Goal: Task Accomplishment & Management: Manage account settings

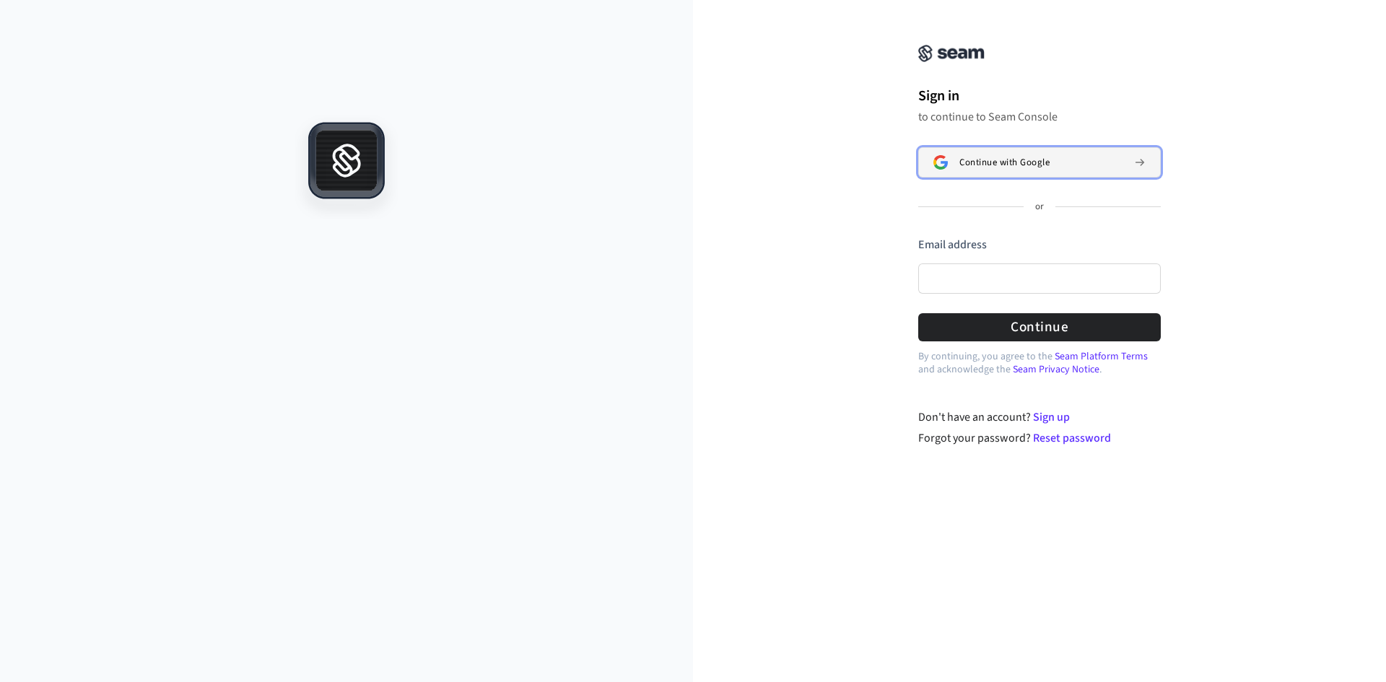
click at [984, 161] on span "Continue with Google" at bounding box center [1004, 163] width 90 height 12
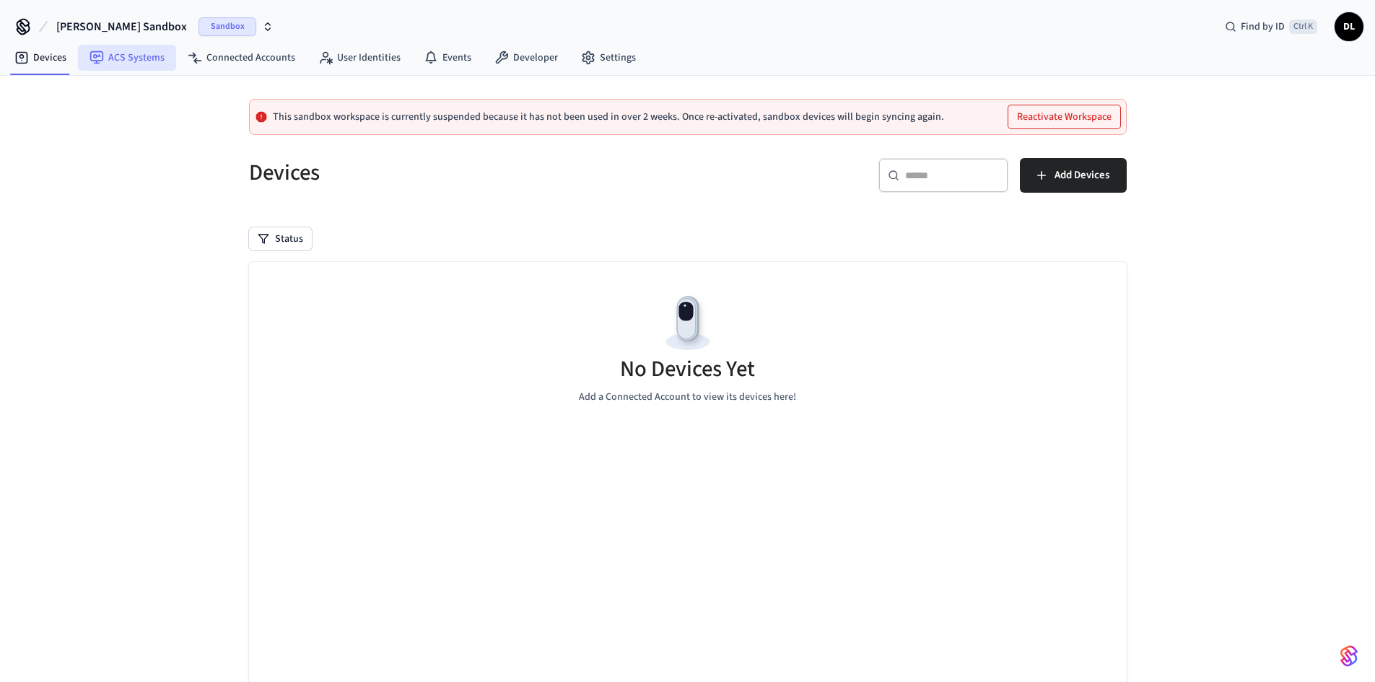
click at [121, 56] on link "ACS Systems" at bounding box center [127, 58] width 98 height 26
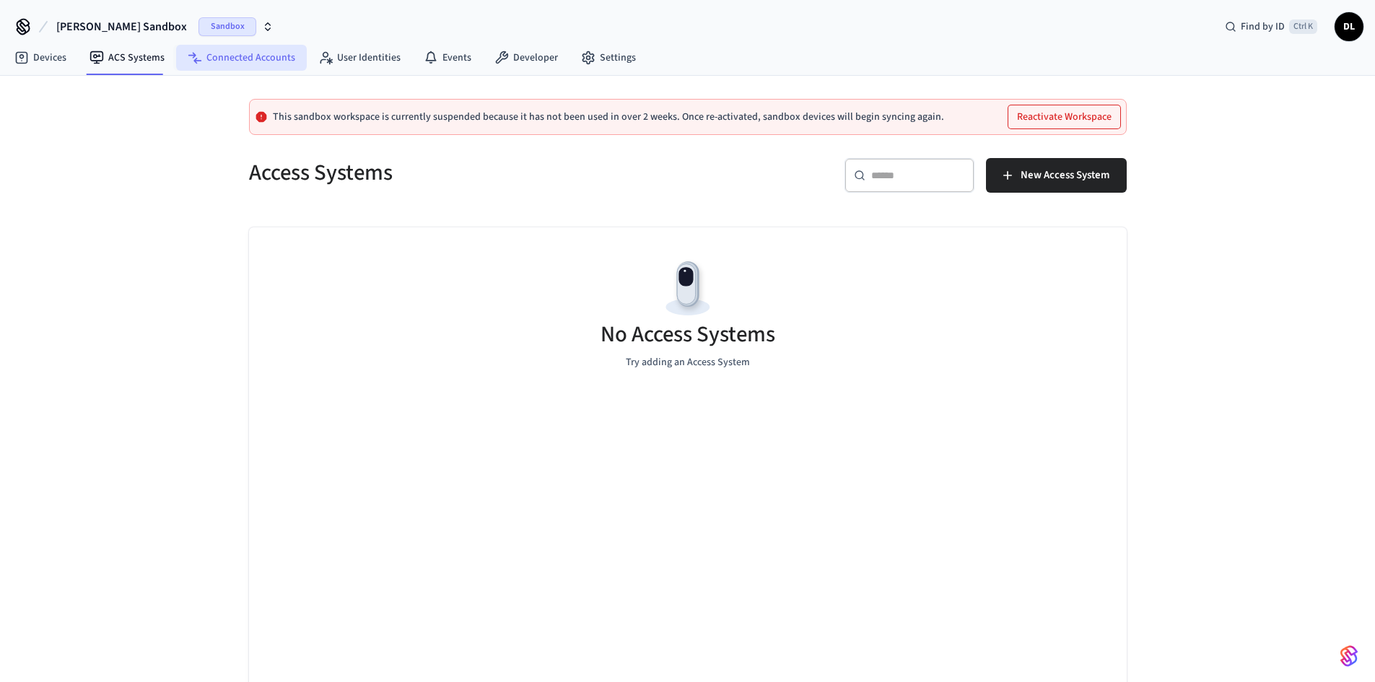
click at [248, 56] on link "Connected Accounts" at bounding box center [241, 58] width 131 height 26
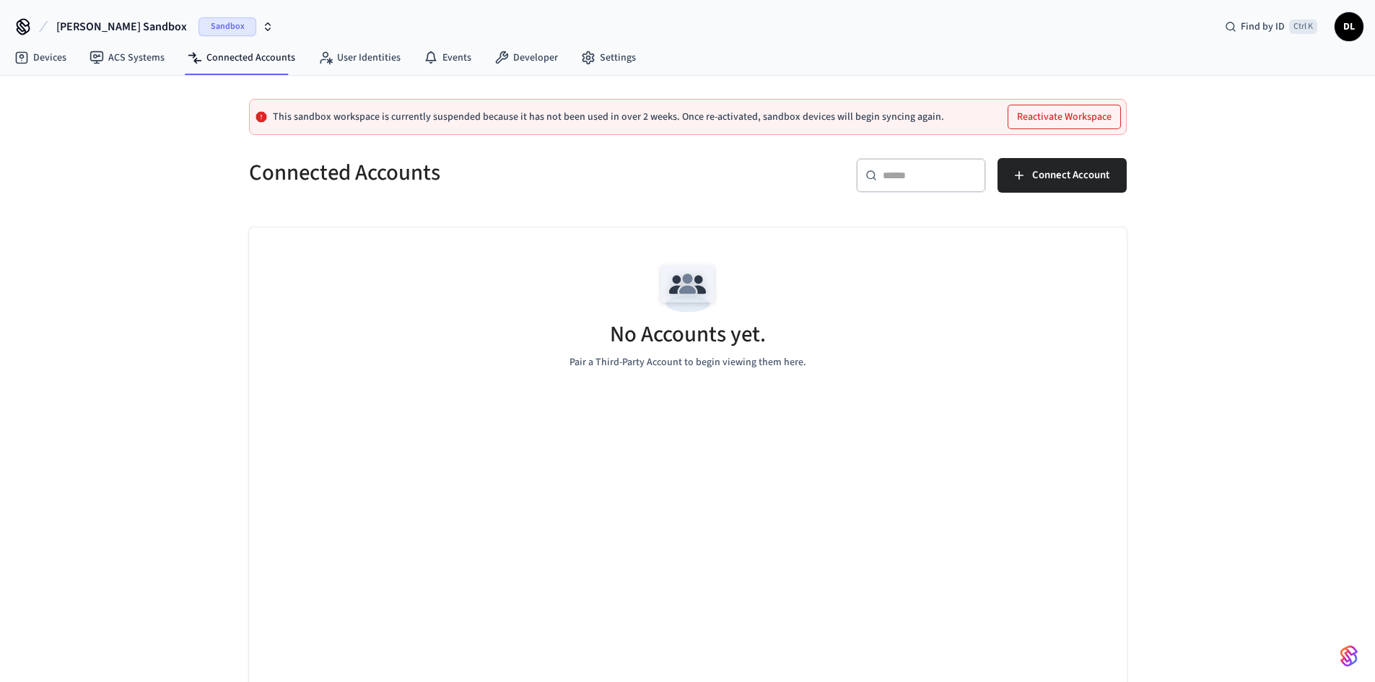
click at [262, 27] on icon "button" at bounding box center [268, 27] width 12 height 12
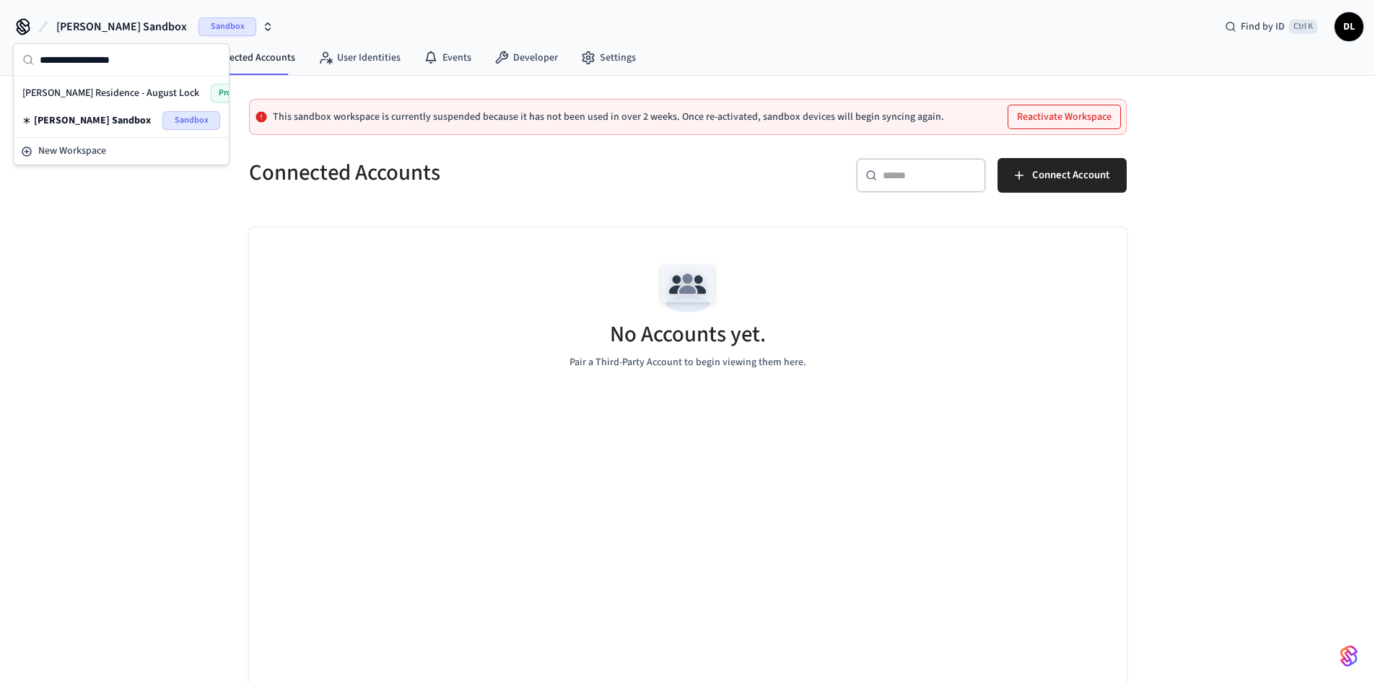
click at [91, 91] on span "Duggan Residence - August Lock" at bounding box center [110, 93] width 177 height 14
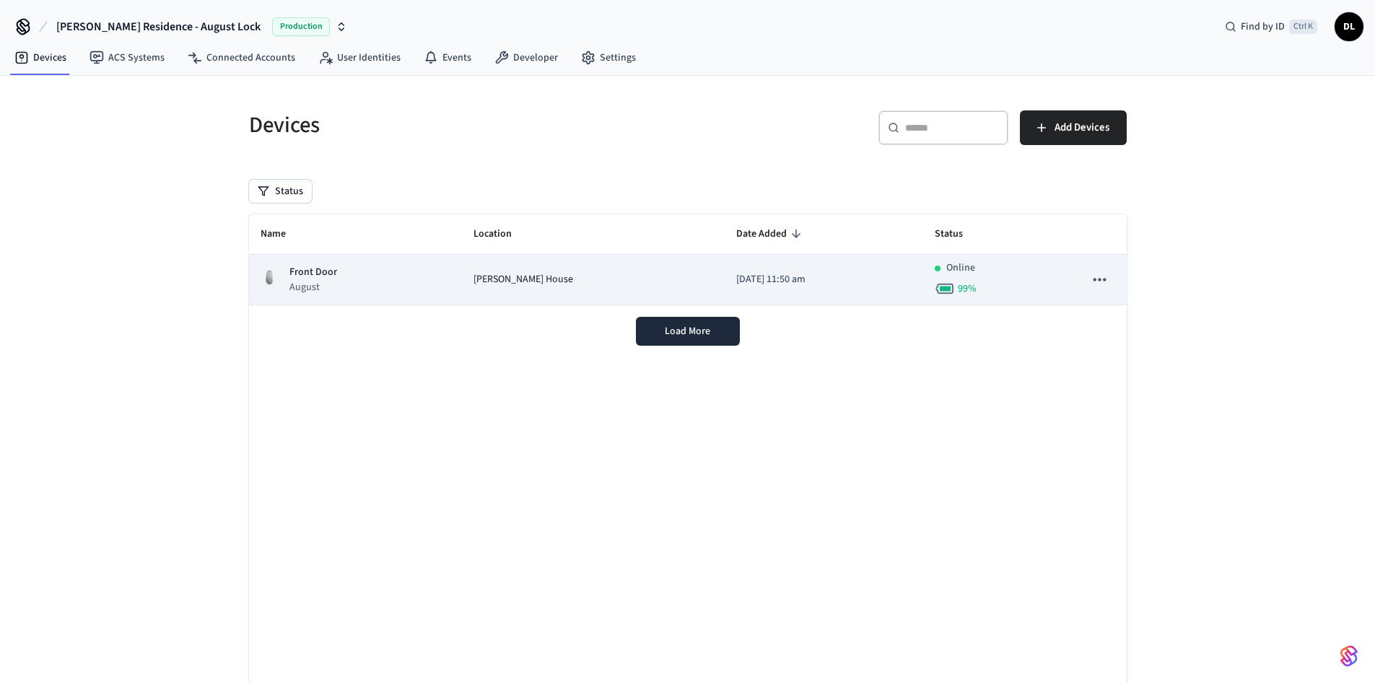
click at [1101, 279] on icon "sticky table" at bounding box center [1099, 279] width 12 height 3
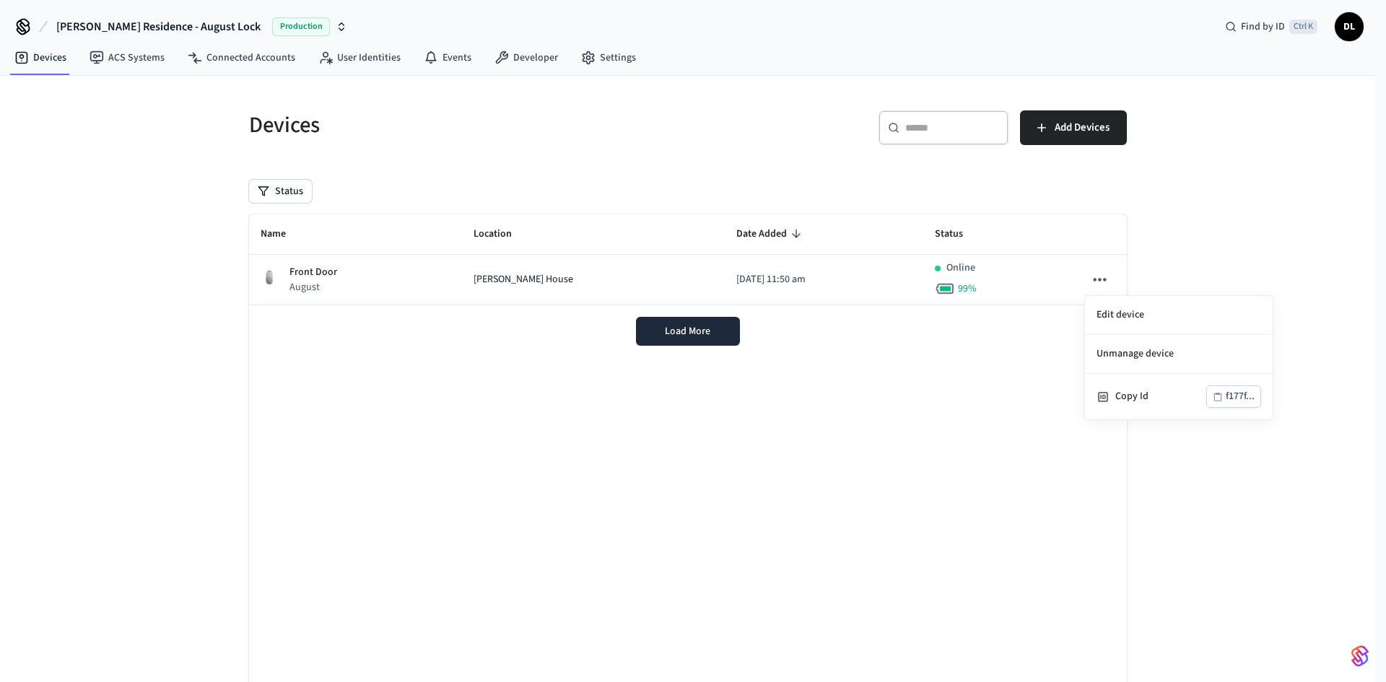
click at [917, 406] on div at bounding box center [693, 341] width 1386 height 682
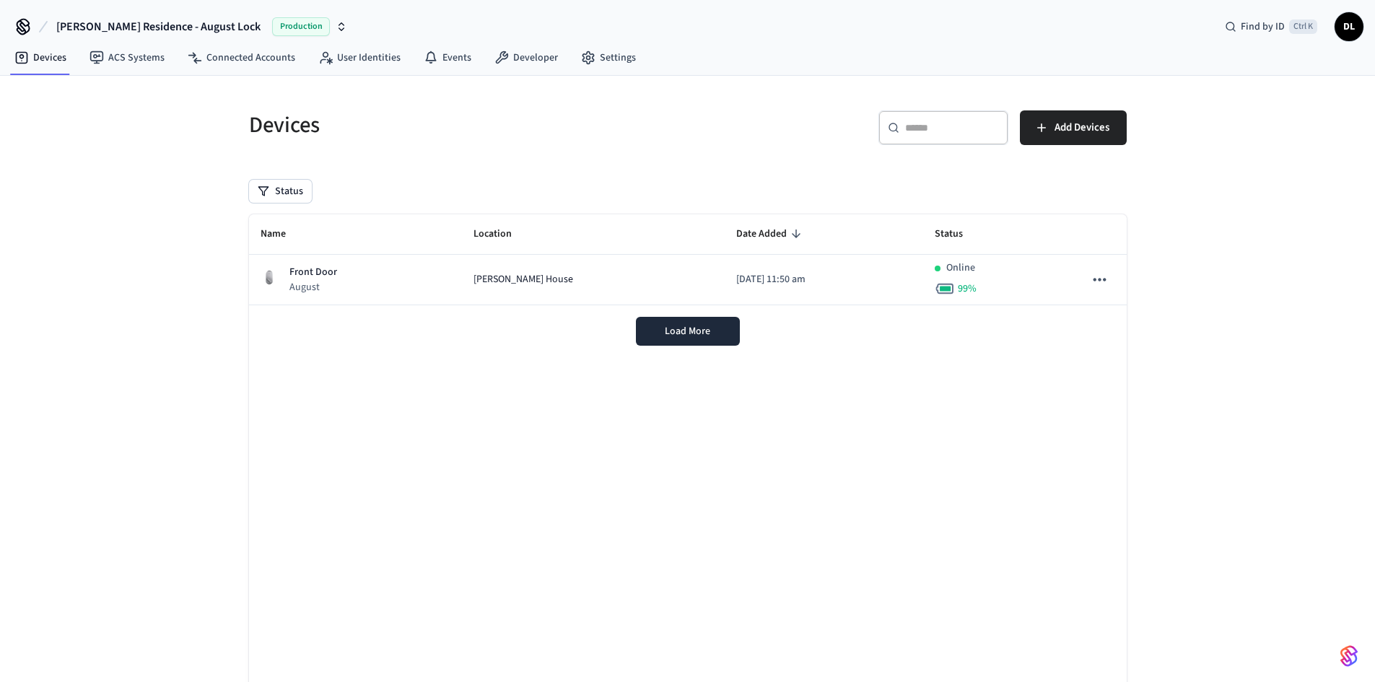
click at [181, 22] on span "Duggan Residence - August Lock" at bounding box center [158, 26] width 204 height 17
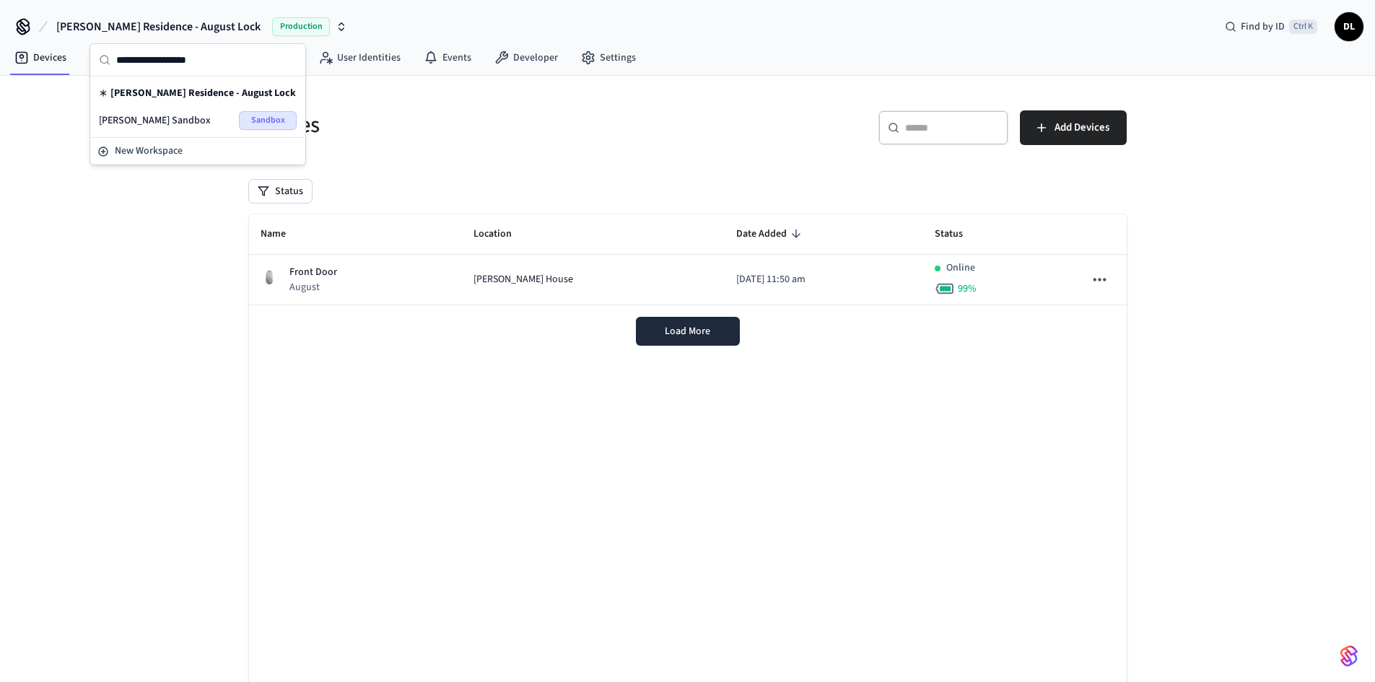
click at [156, 116] on span "Dylan's Sandbox" at bounding box center [155, 120] width 112 height 14
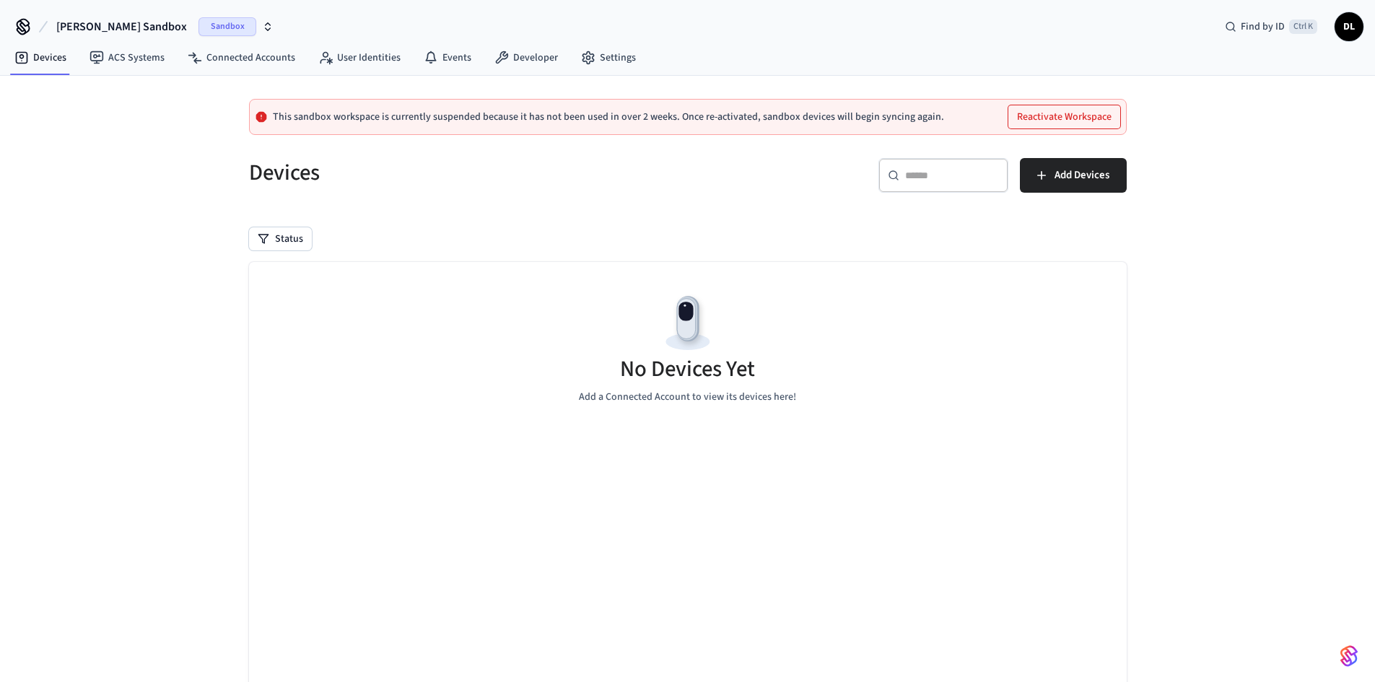
click at [1056, 117] on button "Reactivate Workspace" at bounding box center [1064, 116] width 112 height 23
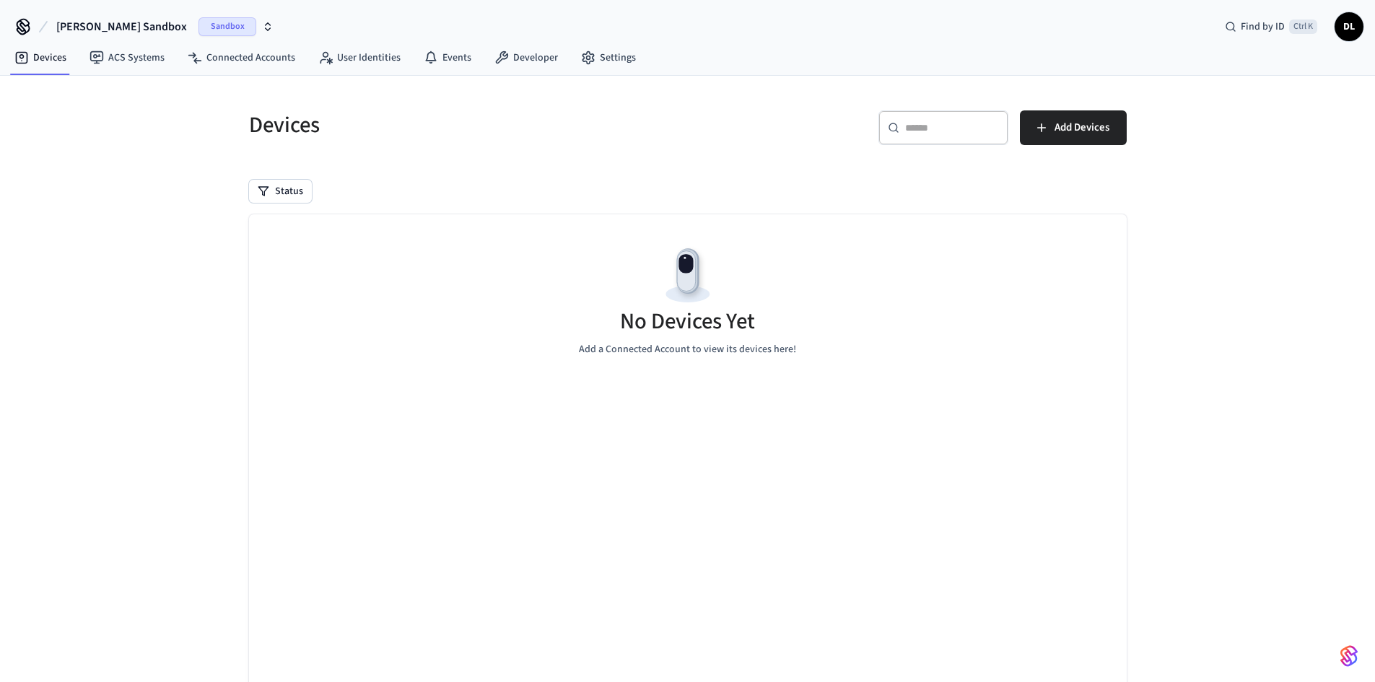
click at [61, 28] on span "Dylan's Sandbox" at bounding box center [121, 26] width 131 height 17
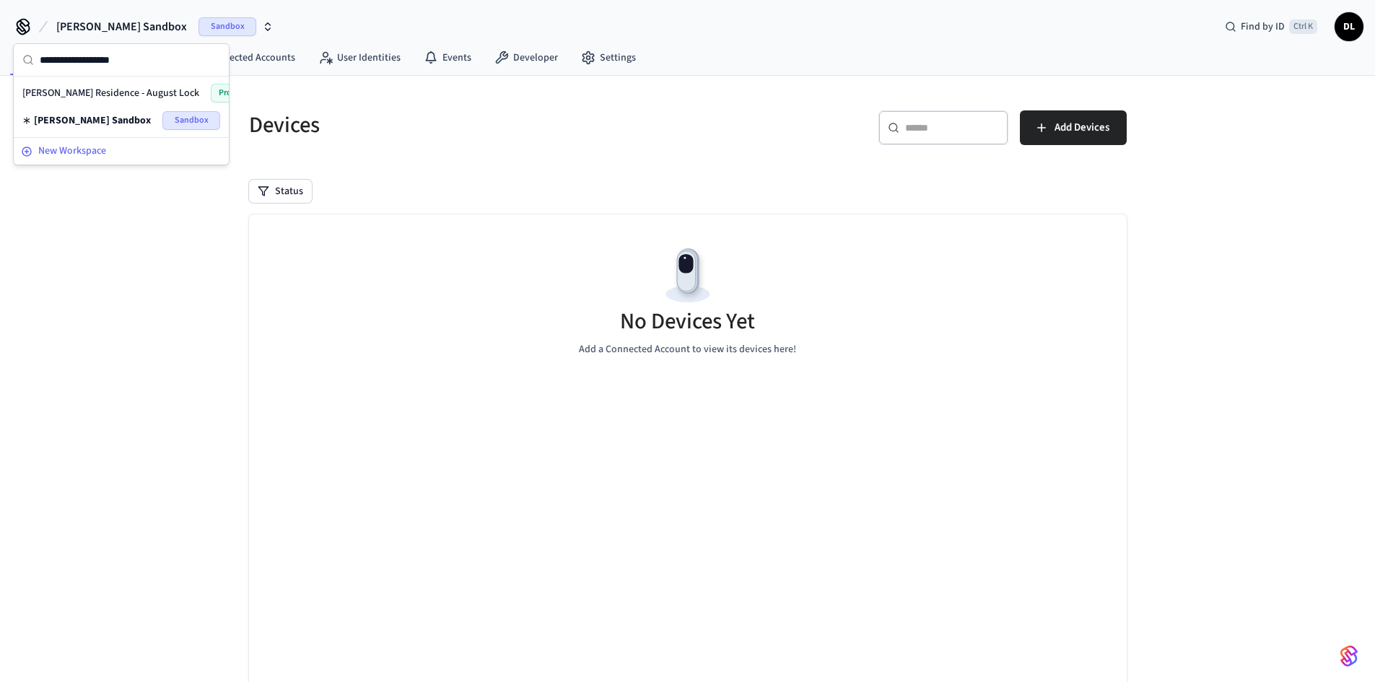
click at [28, 147] on icon at bounding box center [27, 152] width 10 height 10
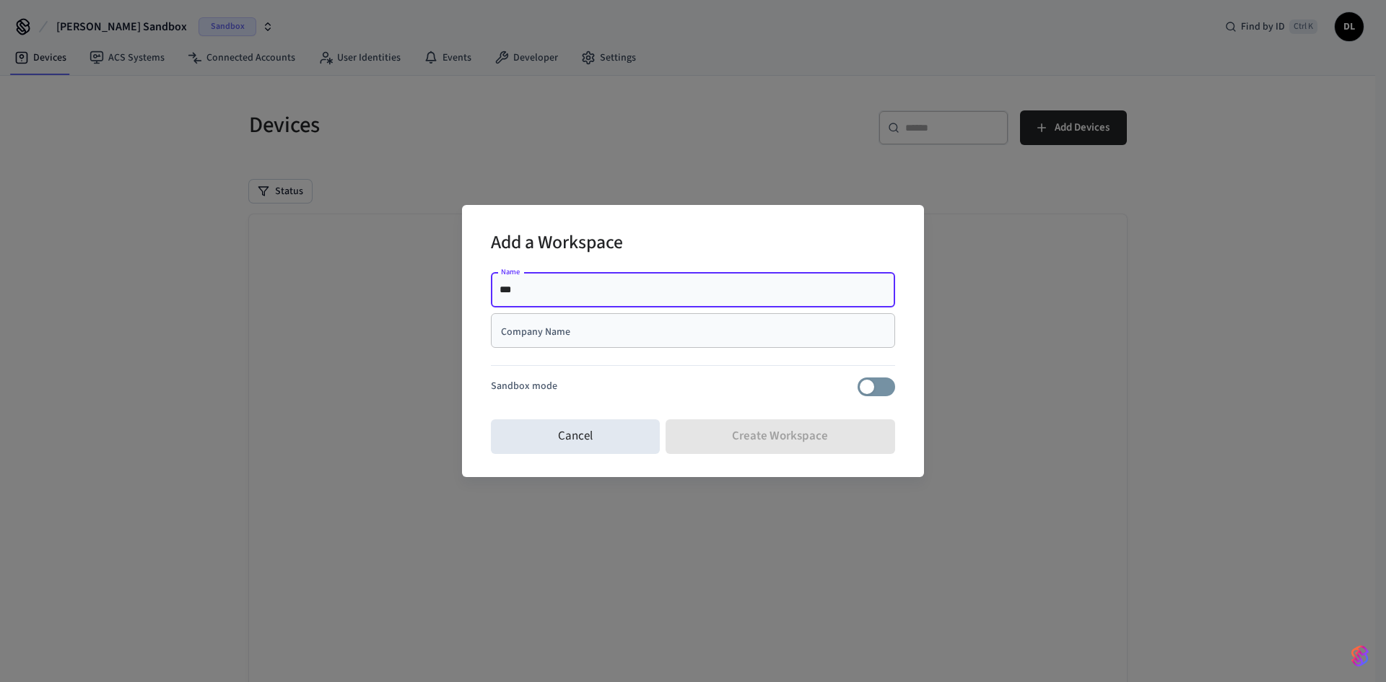
type input "***"
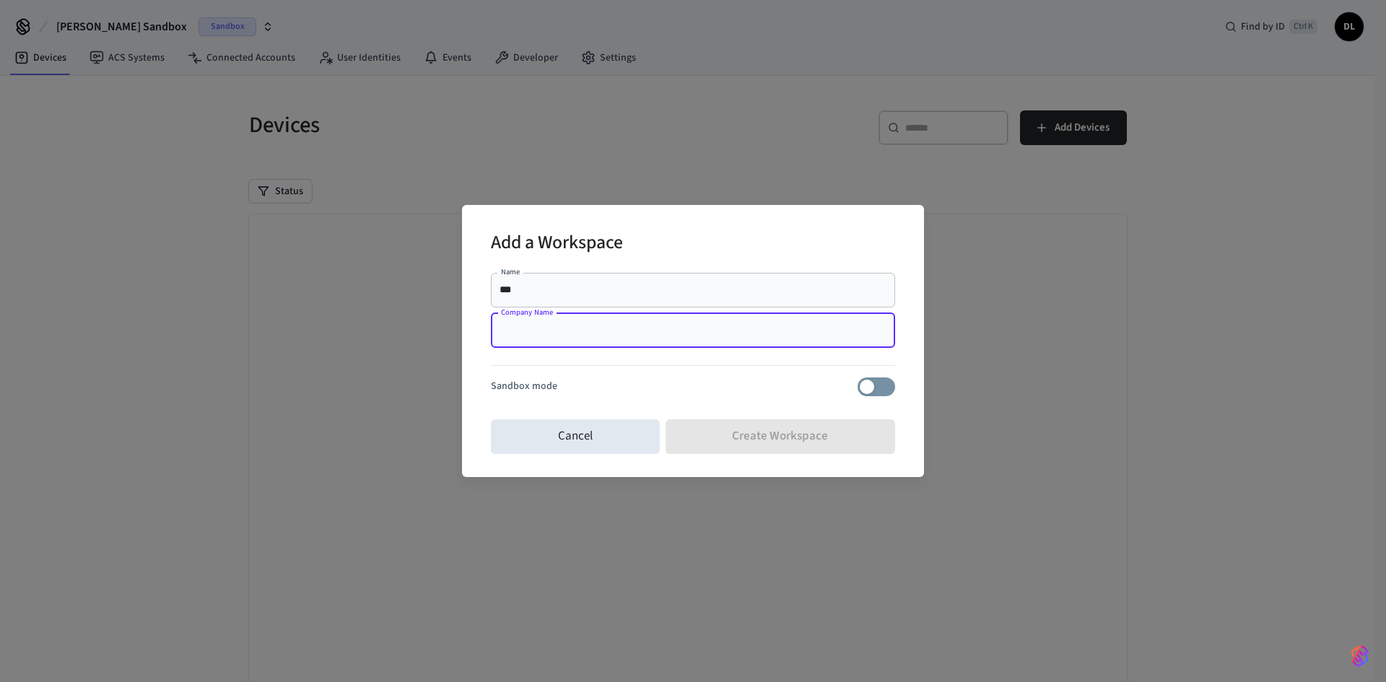
click at [621, 329] on input "Company Name" at bounding box center [692, 330] width 387 height 14
type input "**********"
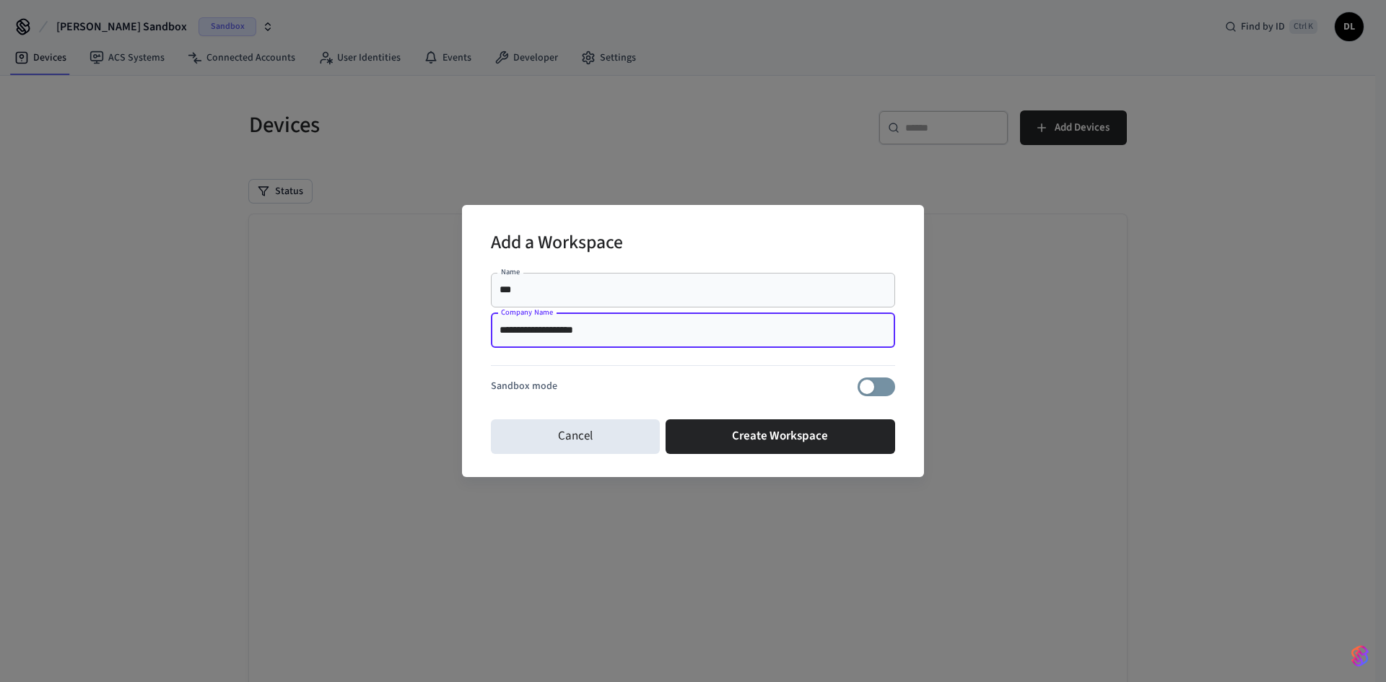
click at [800, 459] on div "Cancel Create Workspace" at bounding box center [693, 437] width 404 height 46
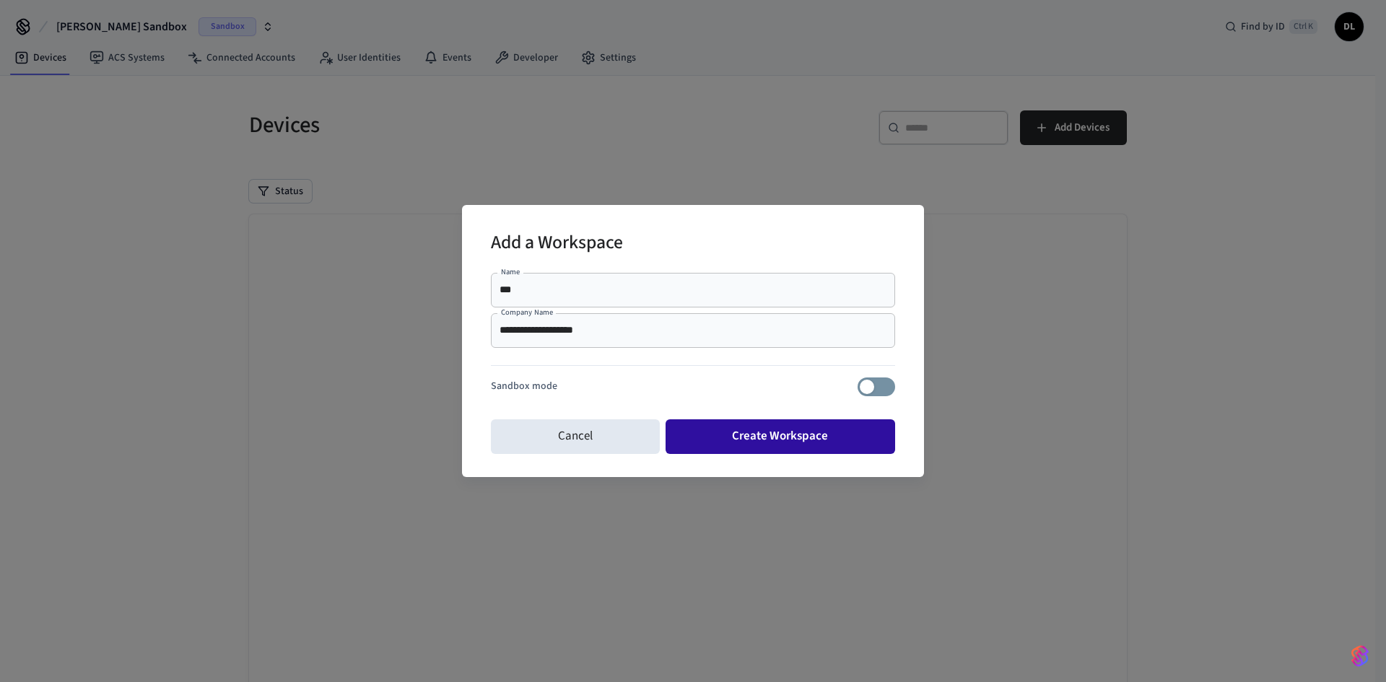
click at [781, 449] on button "Create Workspace" at bounding box center [780, 436] width 230 height 35
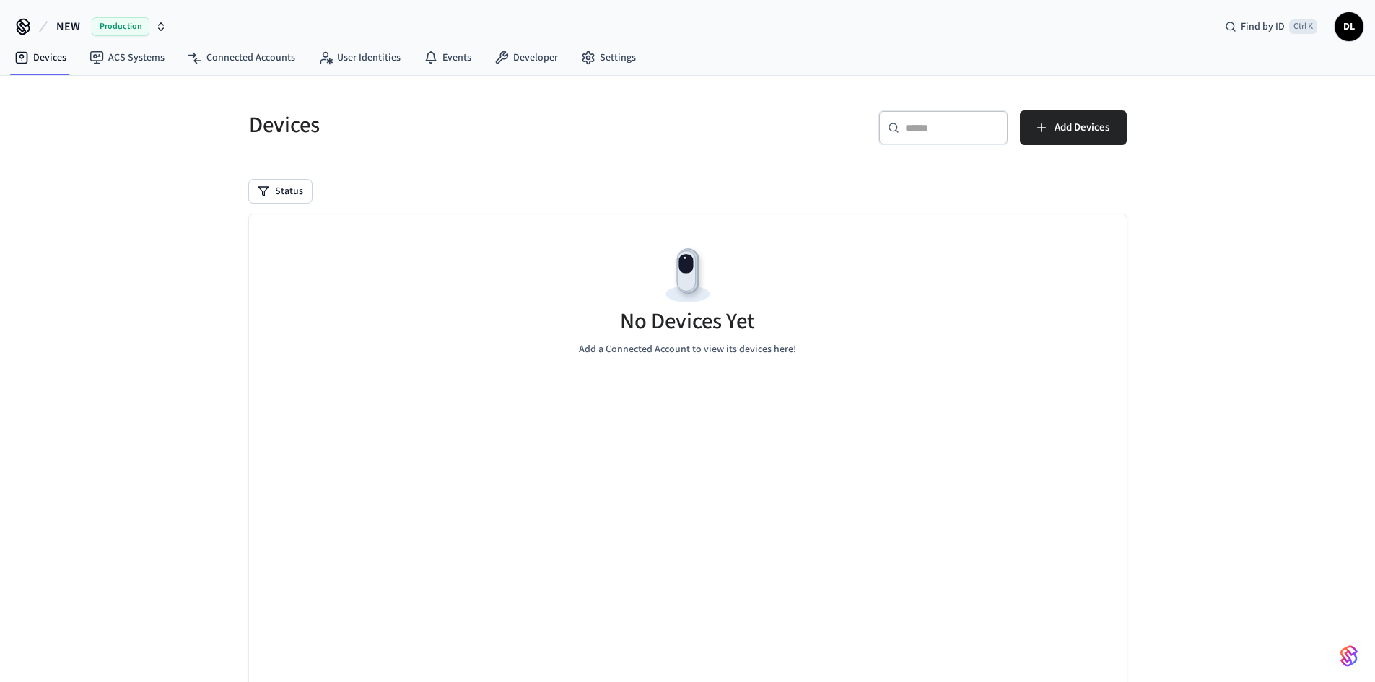
click at [61, 21] on span "NEW" at bounding box center [68, 26] width 24 height 17
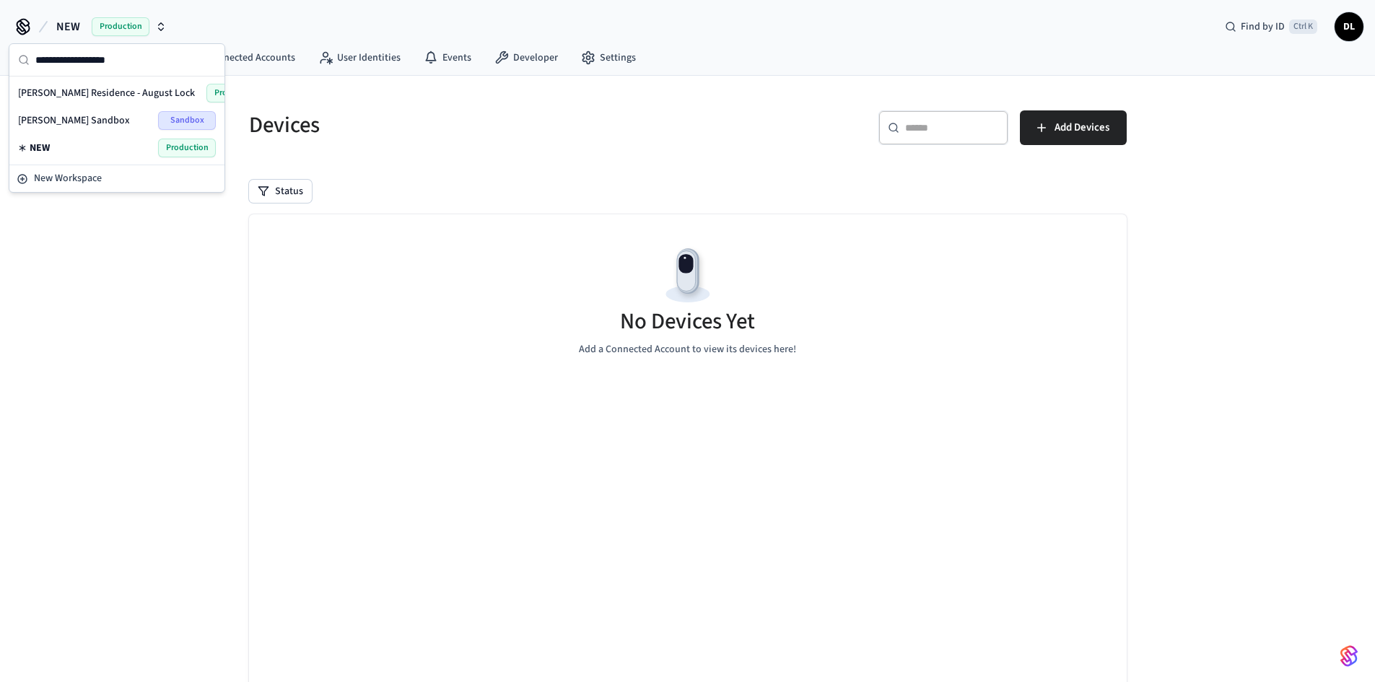
click at [47, 146] on span "NEW" at bounding box center [40, 148] width 20 height 14
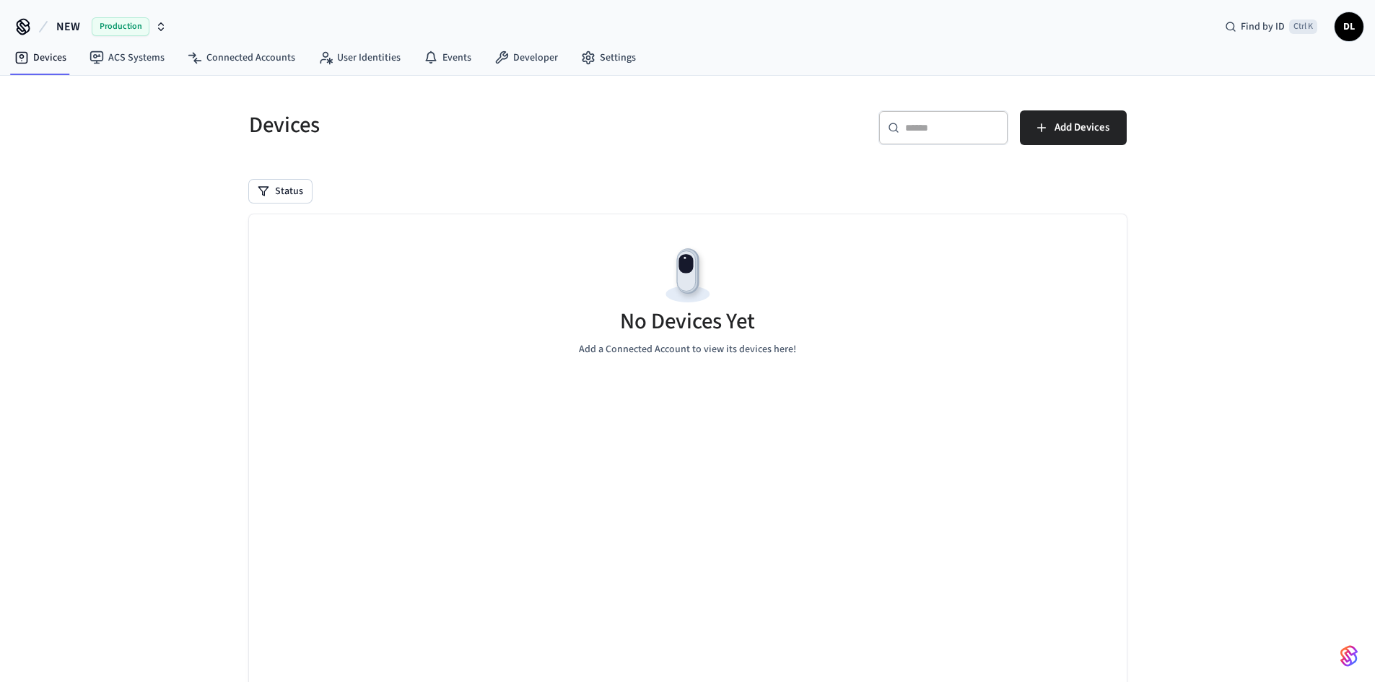
click at [865, 271] on div "No Devices Yet Add a Connected Account to view its devices here!" at bounding box center [688, 300] width 878 height 172
click at [1037, 127] on icon "button" at bounding box center [1041, 128] width 14 height 14
